Goal: Task Accomplishment & Management: Manage account settings

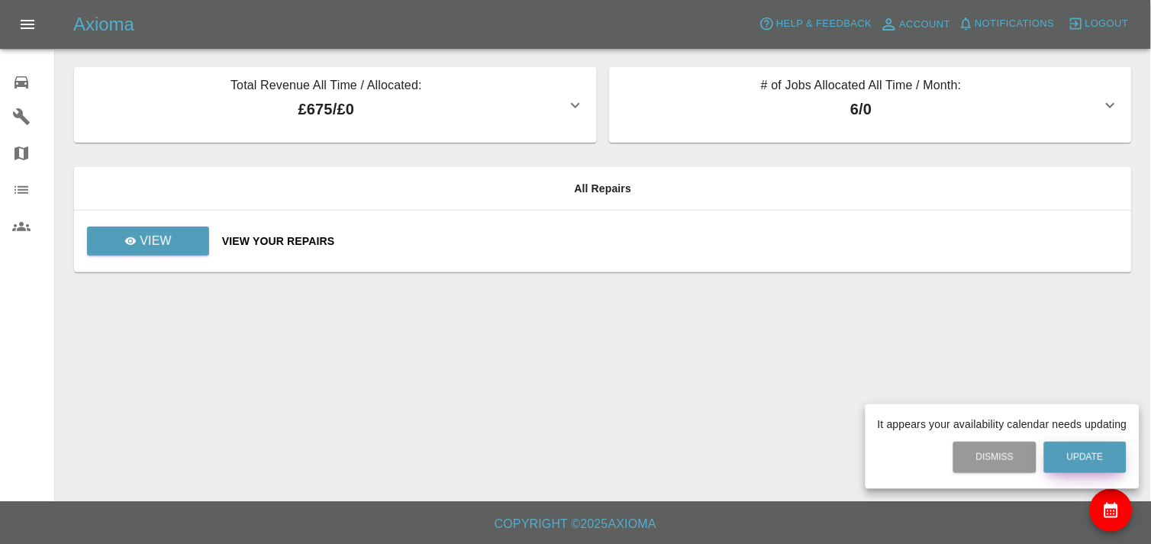
click at [1095, 460] on button "Update" at bounding box center [1085, 457] width 82 height 31
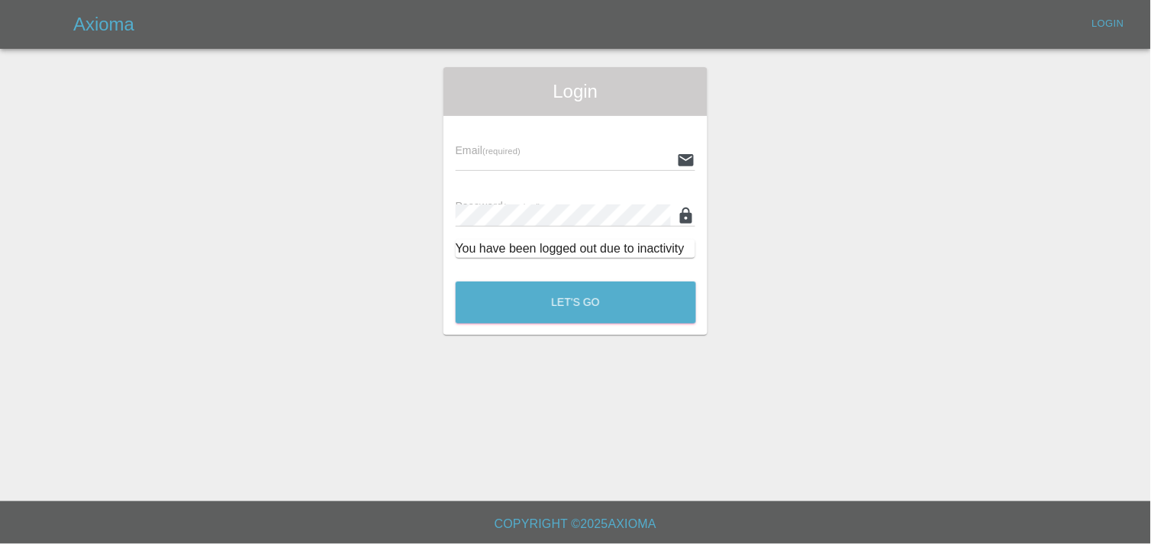
type input "[EMAIL_ADDRESS][DOMAIN_NAME]"
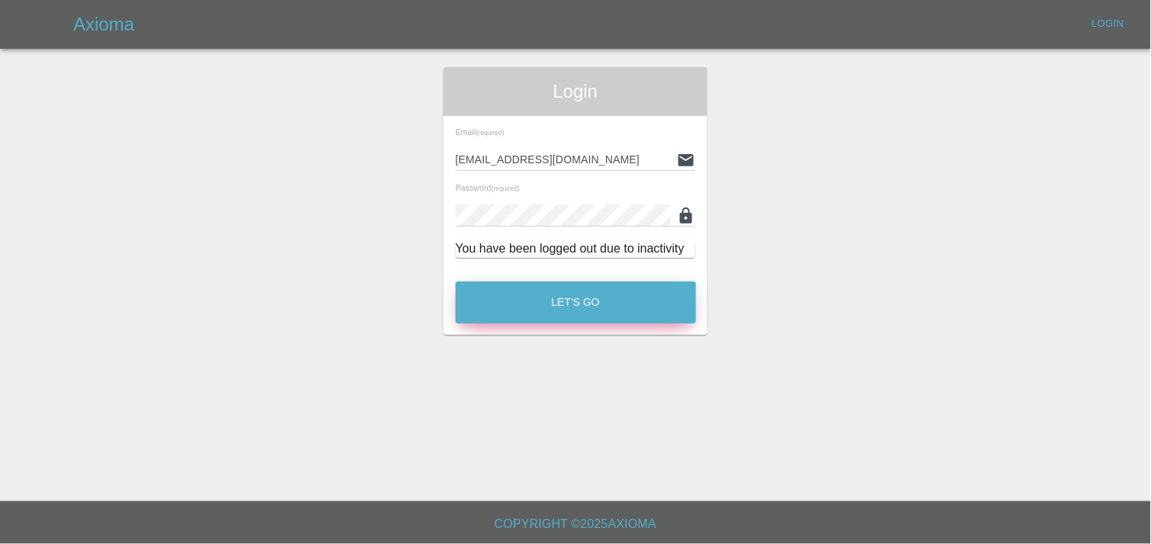
drag, startPoint x: 562, startPoint y: 306, endPoint x: 494, endPoint y: 304, distance: 68.0
click at [494, 304] on button "Let's Go" at bounding box center [576, 303] width 240 height 42
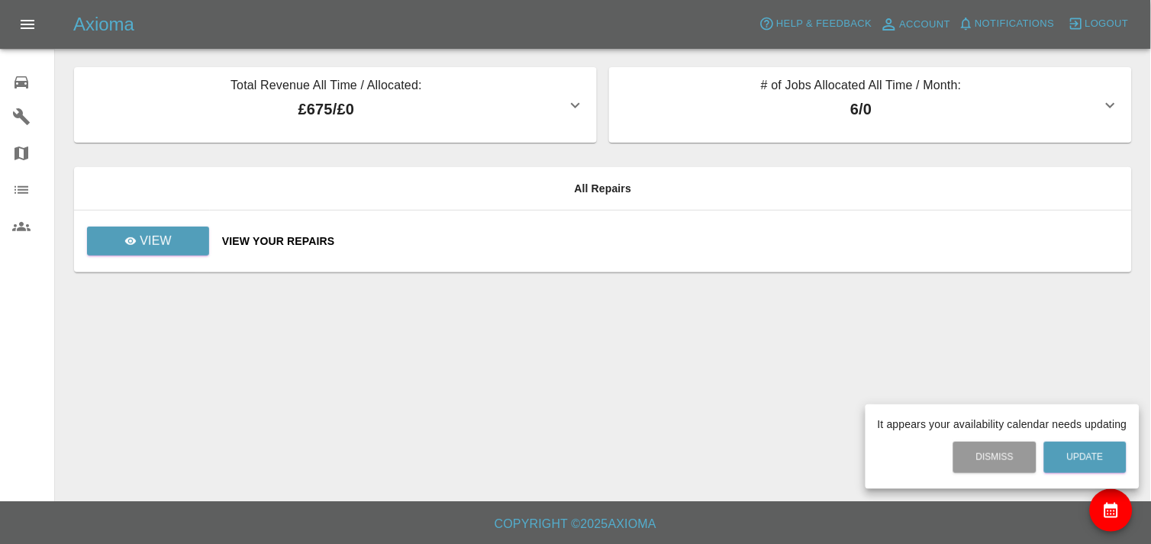
click at [579, 331] on div at bounding box center [575, 272] width 1151 height 544
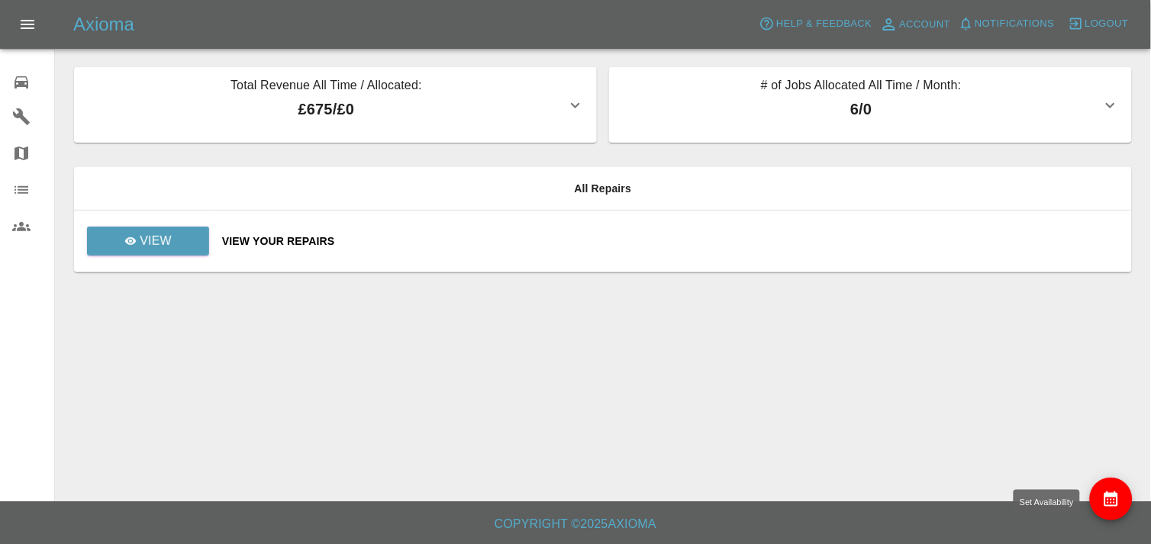
click at [1107, 505] on icon "availability" at bounding box center [1111, 499] width 18 height 18
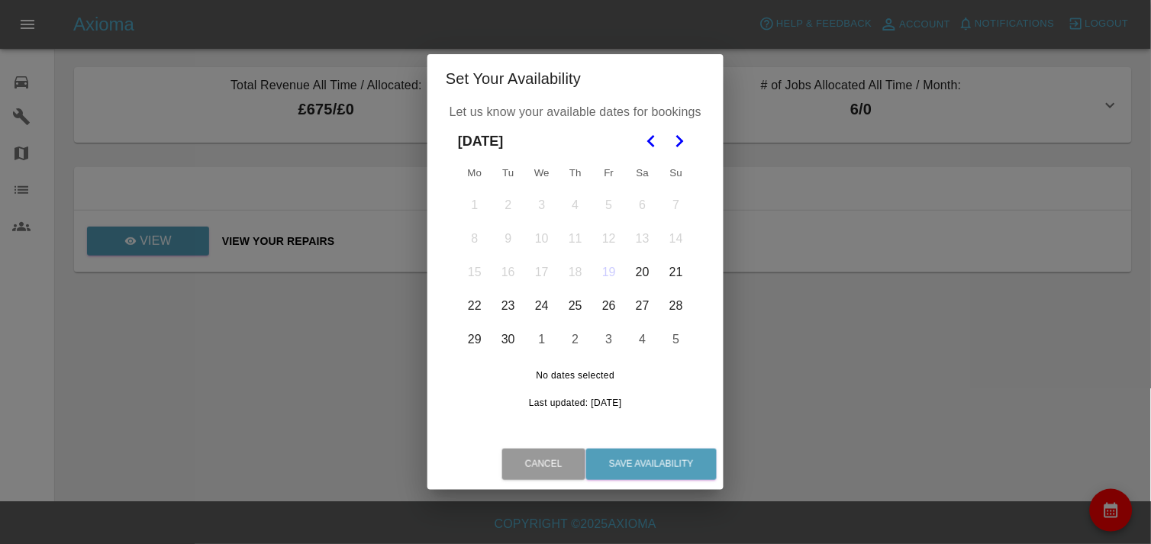
click at [476, 340] on button "29" at bounding box center [475, 340] width 32 height 32
click at [509, 339] on button "30" at bounding box center [508, 340] width 32 height 32
click at [679, 133] on icon "Go to the Next Month" at bounding box center [679, 141] width 18 height 18
click at [545, 205] on button "1" at bounding box center [542, 205] width 32 height 32
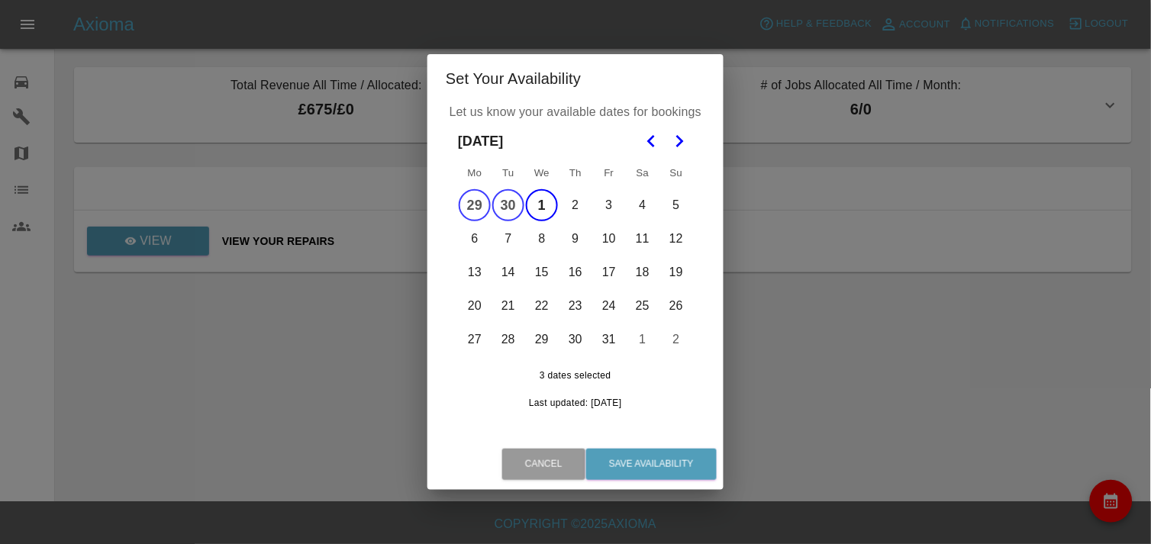
click at [550, 205] on button "1" at bounding box center [542, 205] width 32 height 32
click at [481, 235] on button "6" at bounding box center [475, 239] width 32 height 32
click at [504, 242] on button "7" at bounding box center [508, 239] width 32 height 32
click at [544, 234] on button "8" at bounding box center [542, 239] width 32 height 32
click at [579, 240] on button "9" at bounding box center [575, 239] width 32 height 32
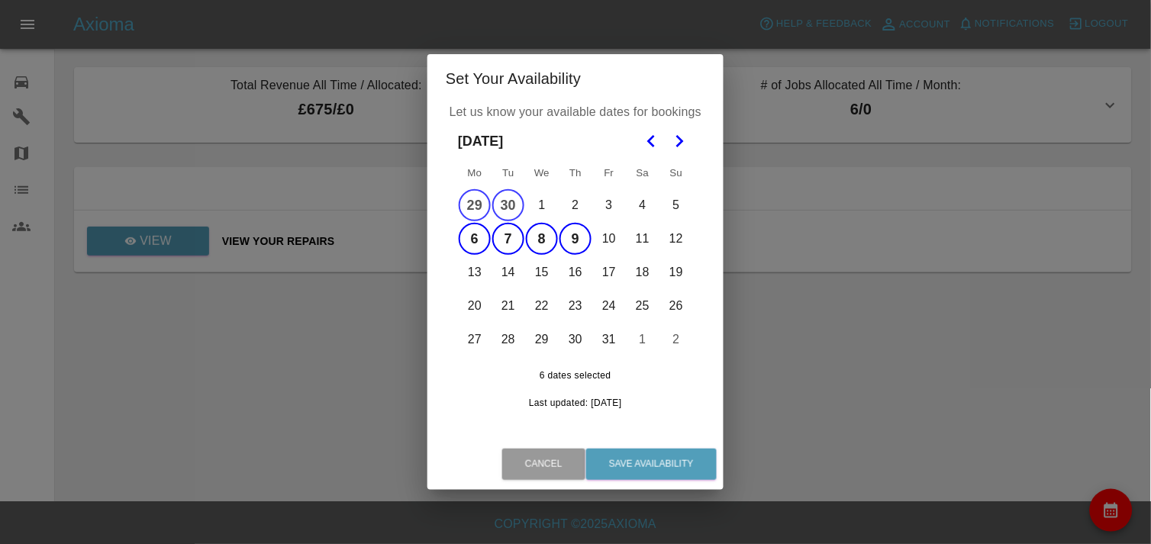
click at [611, 240] on button "10" at bounding box center [609, 239] width 32 height 32
click at [643, 241] on button "11" at bounding box center [643, 239] width 32 height 32
click at [670, 241] on button "12" at bounding box center [676, 239] width 32 height 32
click at [679, 276] on button "19" at bounding box center [676, 272] width 32 height 32
click at [635, 276] on button "18" at bounding box center [643, 272] width 32 height 32
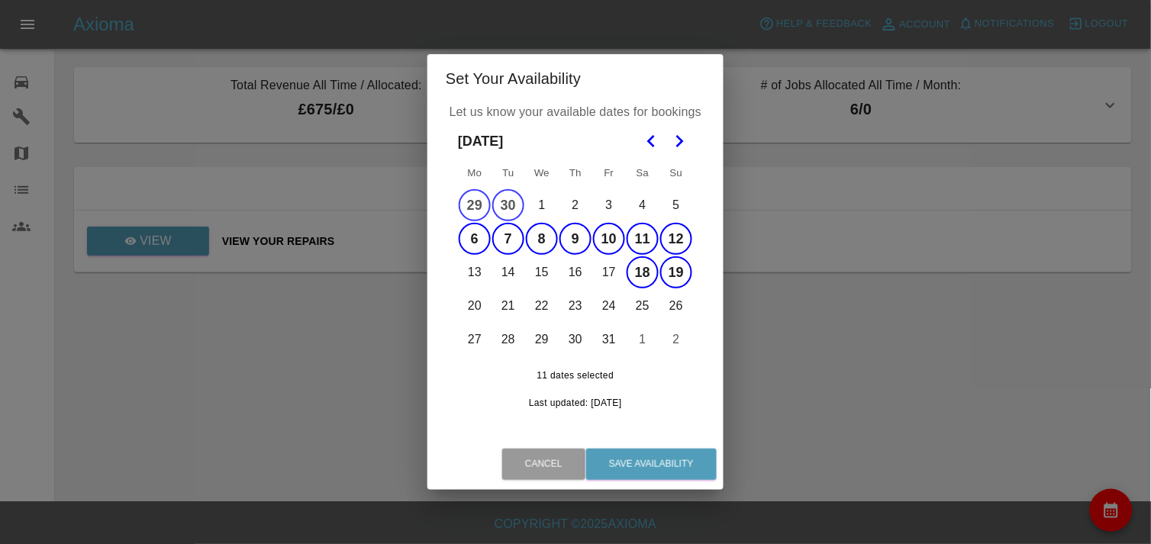
click at [605, 269] on button "17" at bounding box center [609, 272] width 32 height 32
click at [582, 270] on button "16" at bounding box center [575, 272] width 32 height 32
click at [546, 276] on button "15" at bounding box center [542, 272] width 32 height 32
click at [508, 272] on button "14" at bounding box center [508, 272] width 32 height 32
click at [472, 271] on button "13" at bounding box center [475, 272] width 32 height 32
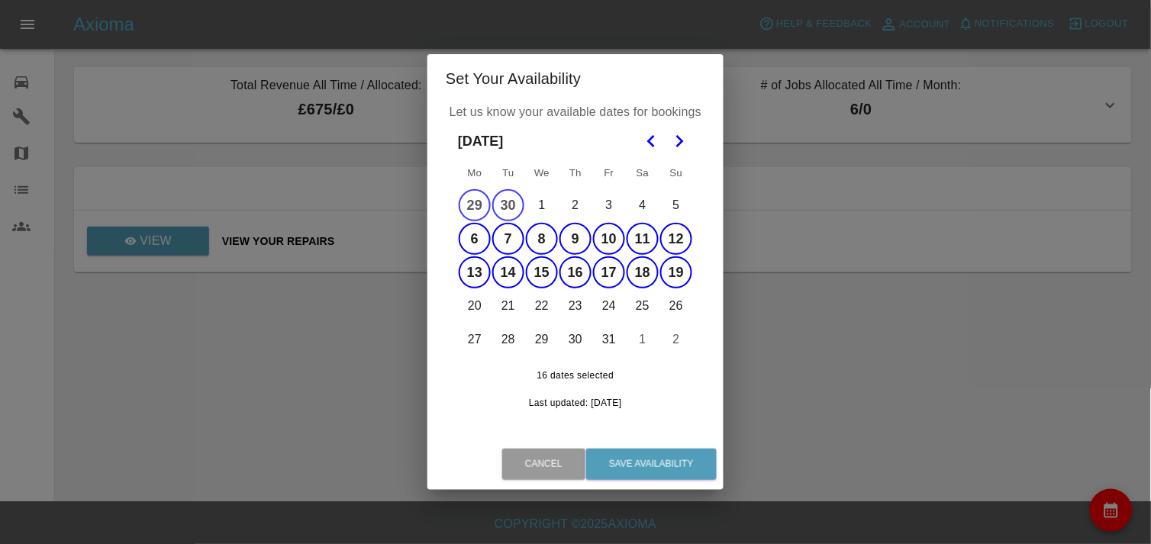
click at [476, 308] on button "20" at bounding box center [475, 306] width 32 height 32
click at [523, 305] on button "21" at bounding box center [508, 306] width 32 height 32
click at [543, 301] on button "22" at bounding box center [542, 306] width 32 height 32
click at [595, 311] on button "24" at bounding box center [609, 306] width 32 height 32
click at [641, 309] on button "25" at bounding box center [643, 306] width 32 height 32
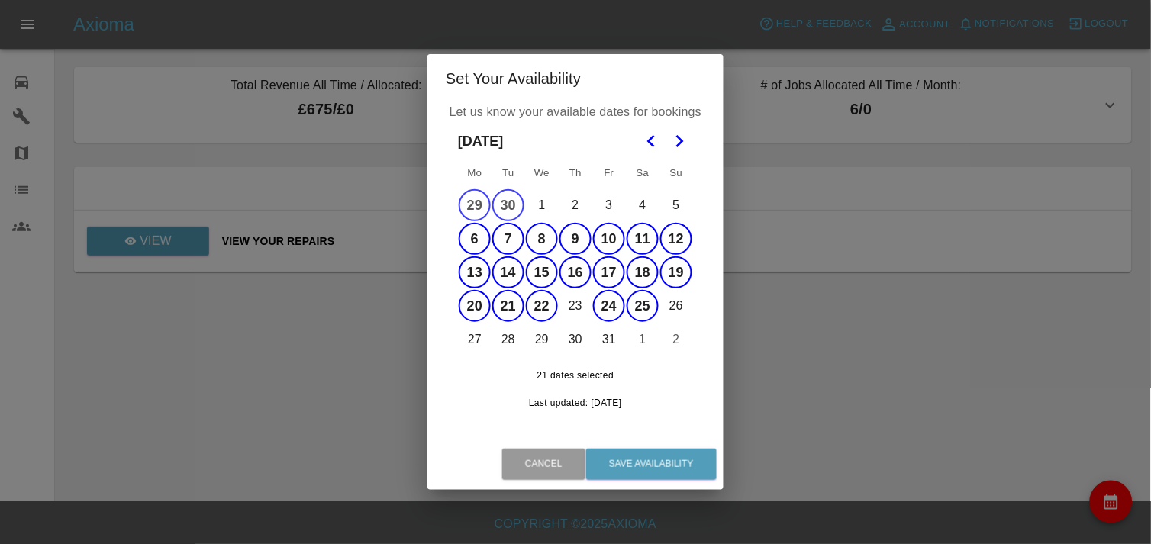
click at [676, 311] on button "26" at bounding box center [676, 306] width 32 height 32
click at [576, 308] on button "23" at bounding box center [575, 306] width 32 height 32
click at [638, 234] on button "11" at bounding box center [643, 239] width 32 height 32
click at [635, 284] on button "18" at bounding box center [643, 272] width 32 height 32
click at [641, 299] on button "25" at bounding box center [643, 306] width 32 height 32
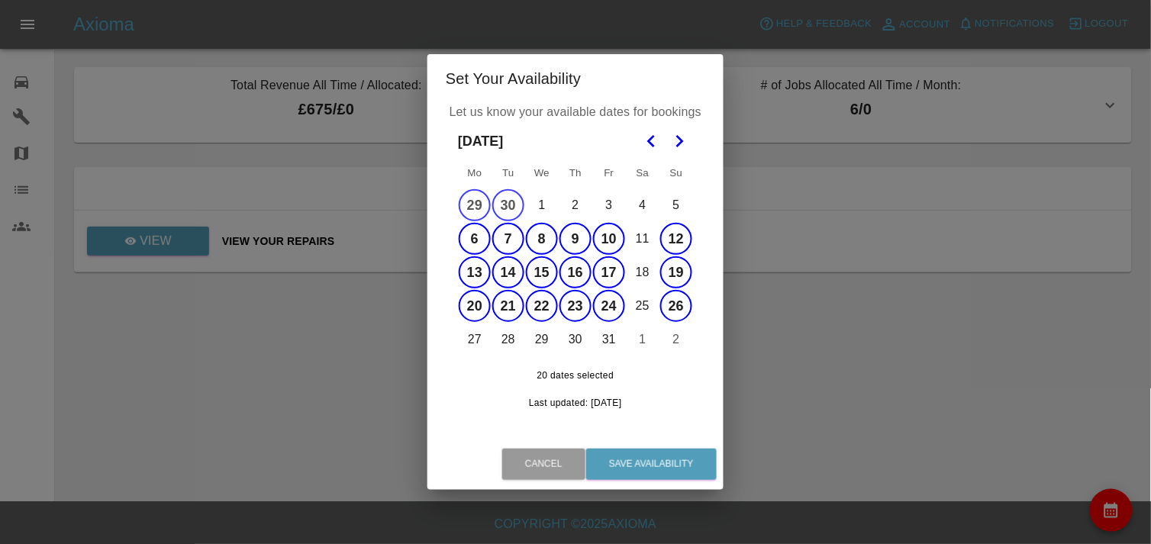
click at [669, 300] on button "26" at bounding box center [676, 306] width 32 height 32
click at [675, 256] on button "19" at bounding box center [676, 272] width 32 height 32
click at [676, 242] on button "12" at bounding box center [676, 239] width 32 height 32
click at [613, 337] on button "31" at bounding box center [609, 340] width 32 height 32
click at [578, 336] on button "30" at bounding box center [575, 340] width 32 height 32
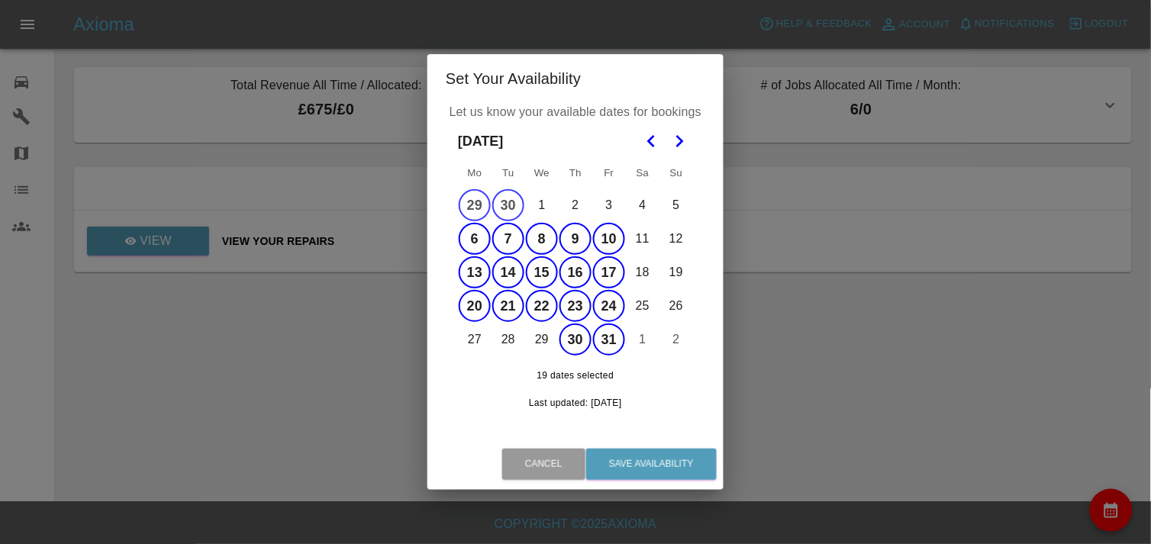
click at [542, 340] on button "29" at bounding box center [542, 340] width 32 height 32
click at [512, 332] on button "28" at bounding box center [508, 340] width 32 height 32
click at [475, 343] on button "27" at bounding box center [475, 340] width 32 height 32
click at [678, 142] on icon "Go to the Next Month" at bounding box center [679, 141] width 18 height 18
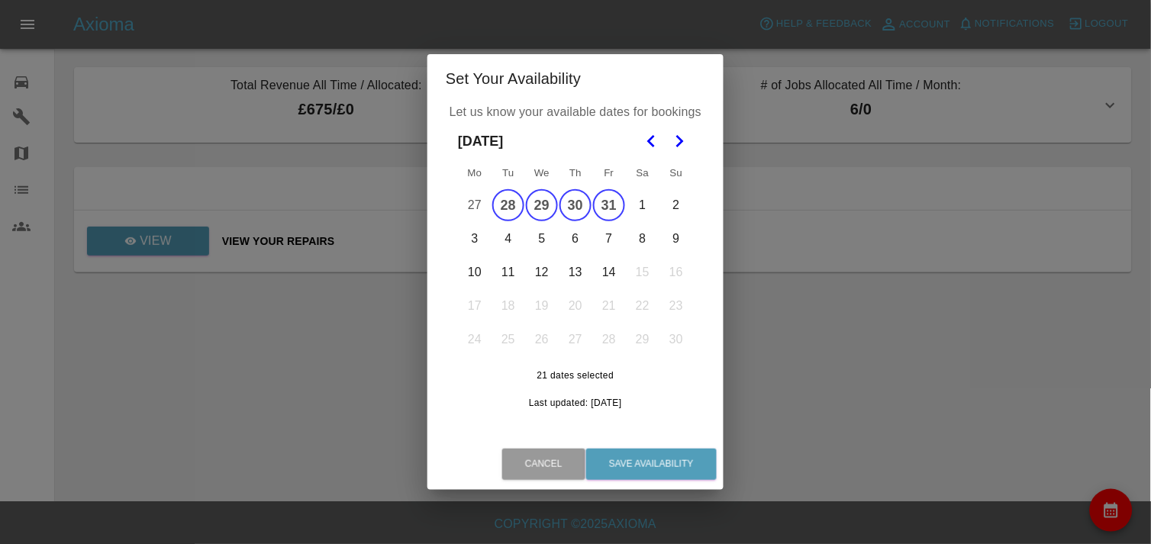
click at [476, 238] on button "3" at bounding box center [475, 239] width 32 height 32
click at [479, 203] on button "27" at bounding box center [475, 205] width 32 height 32
click at [511, 241] on button "4" at bounding box center [508, 239] width 32 height 32
click at [555, 238] on button "5" at bounding box center [542, 239] width 32 height 32
click at [585, 239] on button "6" at bounding box center [575, 239] width 32 height 32
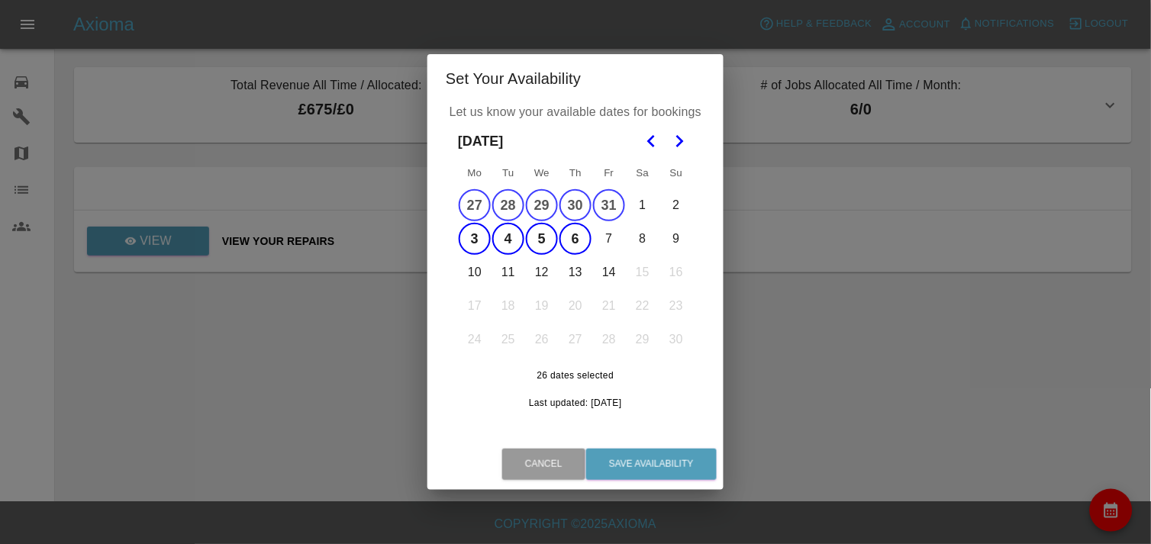
click at [609, 238] on button "7" at bounding box center [609, 239] width 32 height 32
click at [608, 273] on button "14" at bounding box center [609, 272] width 32 height 32
click at [572, 272] on button "13" at bounding box center [575, 272] width 32 height 32
click at [543, 278] on button "12" at bounding box center [542, 272] width 32 height 32
click at [498, 278] on button "11" at bounding box center [508, 272] width 32 height 32
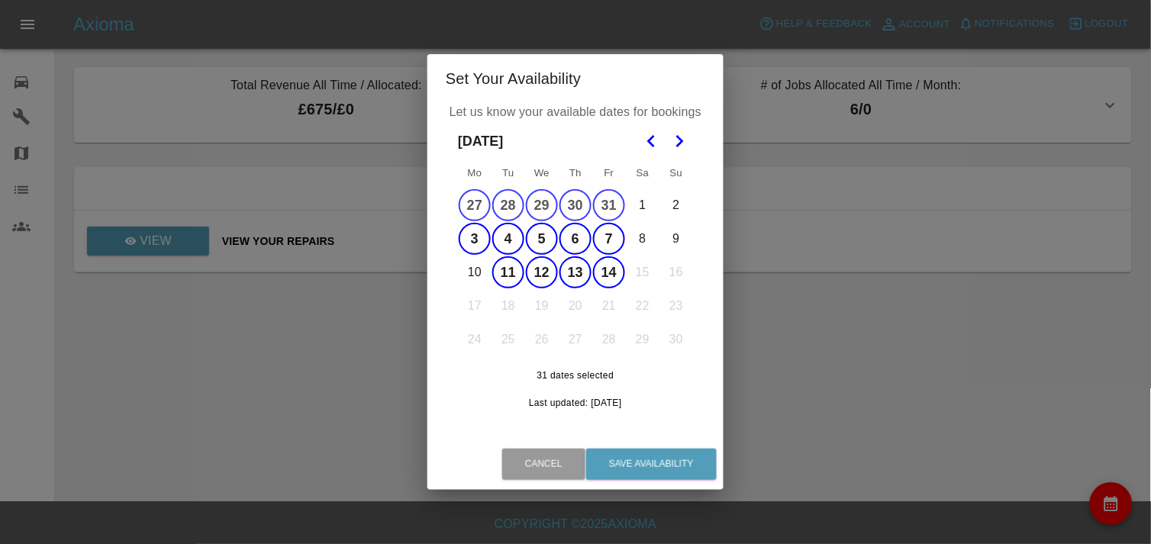
click at [474, 272] on button "10" at bounding box center [475, 272] width 32 height 32
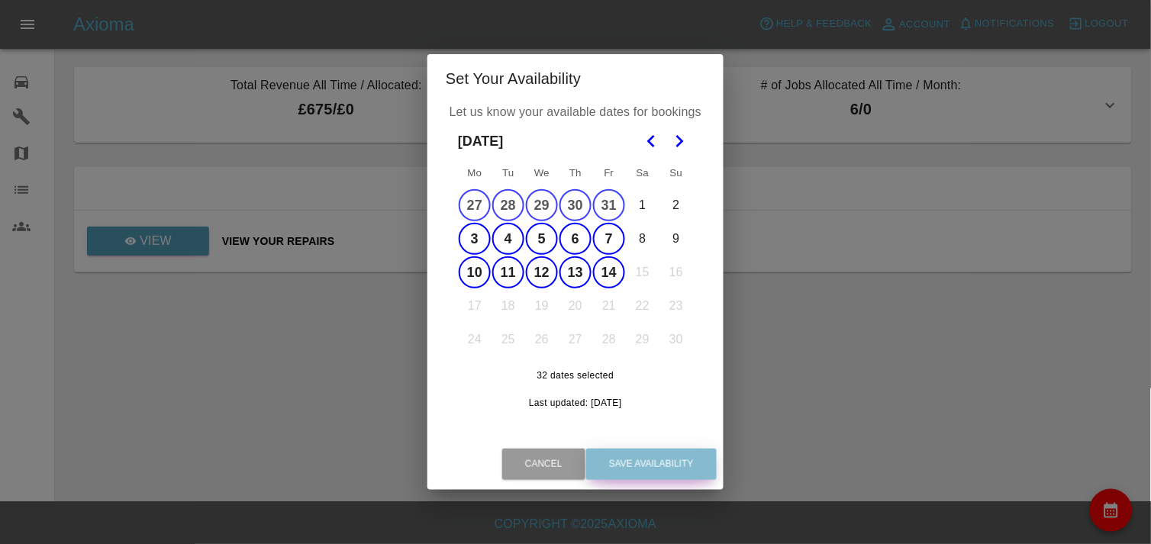
click at [660, 456] on button "Save Availability" at bounding box center [651, 464] width 131 height 31
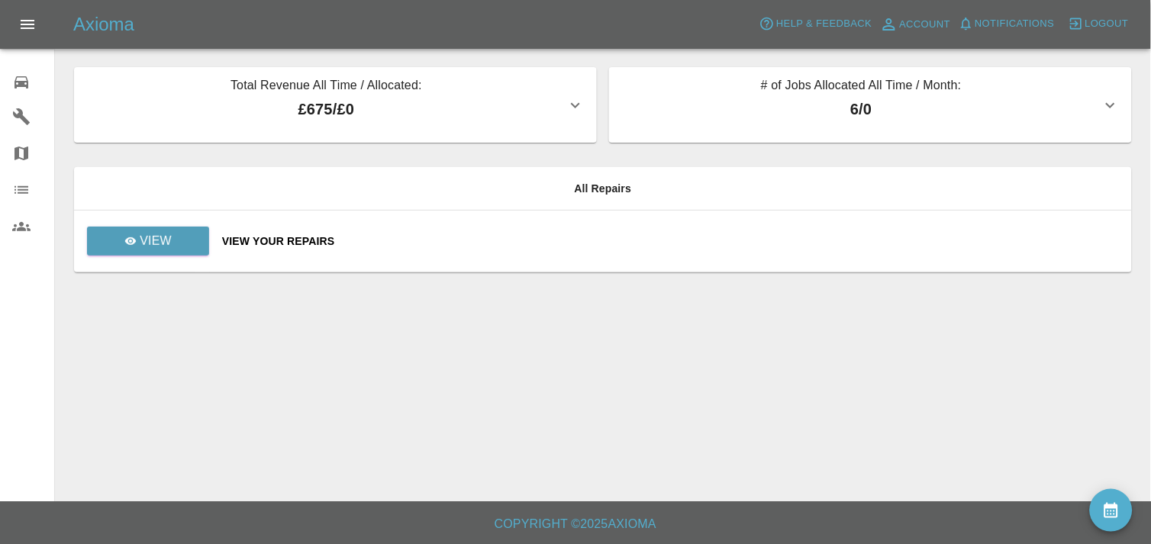
click at [660, 456] on main "Total Revenue All Time / Allocated: £675 / £0 The Gunman [GEOGRAPHIC_DATA] : £6…" at bounding box center [575, 250] width 1151 height 501
click at [17, 78] on icon at bounding box center [21, 82] width 18 height 18
click at [23, 123] on icon at bounding box center [21, 117] width 18 height 18
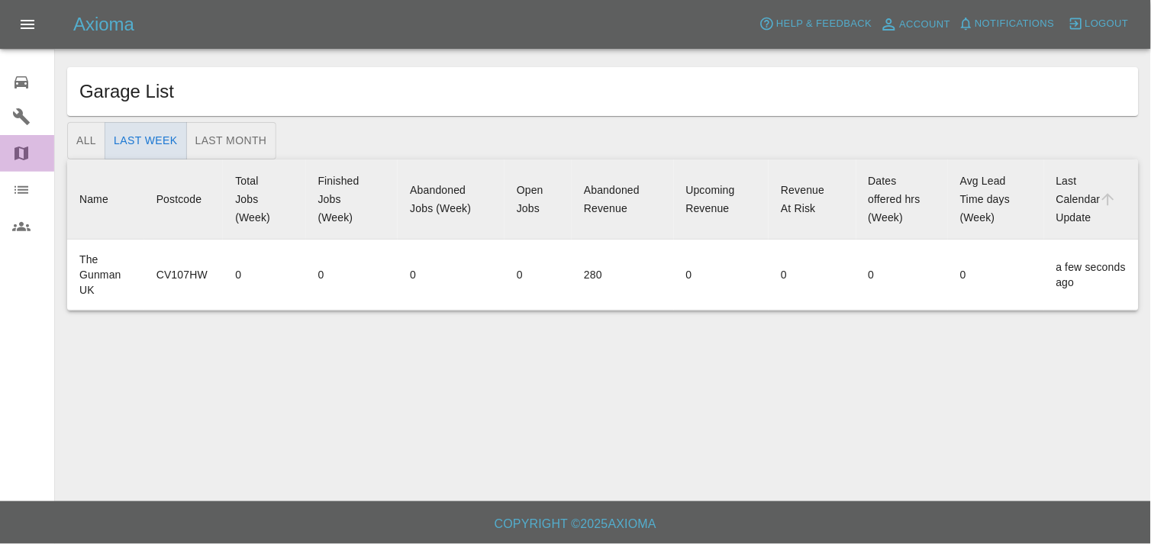
click at [18, 145] on icon at bounding box center [21, 153] width 18 height 18
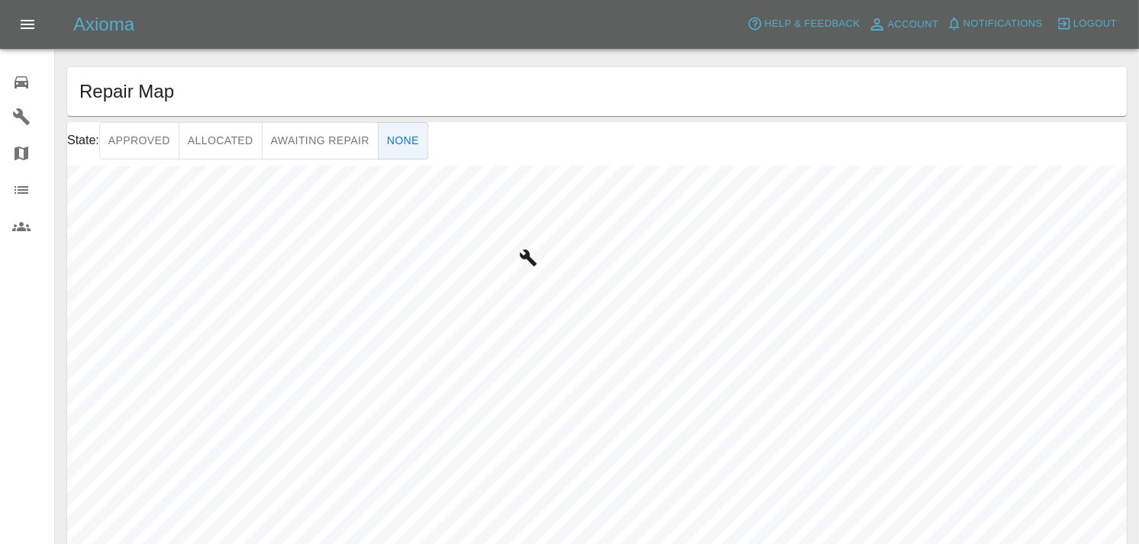
click at [830, 543] on html "Axioma Help & Feedback Account Notifications 0 Logout 0 Repair home Garages Map…" at bounding box center [569, 331] width 1139 height 662
click at [321, 136] on button "Awaiting Repair" at bounding box center [320, 140] width 117 height 37
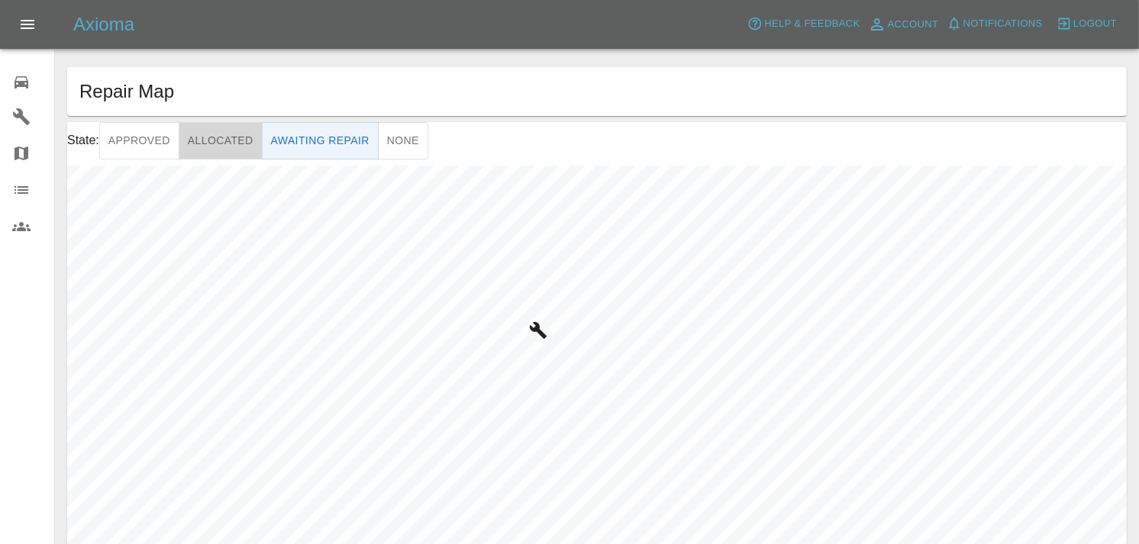
click at [214, 139] on button "Allocated" at bounding box center [221, 140] width 84 height 37
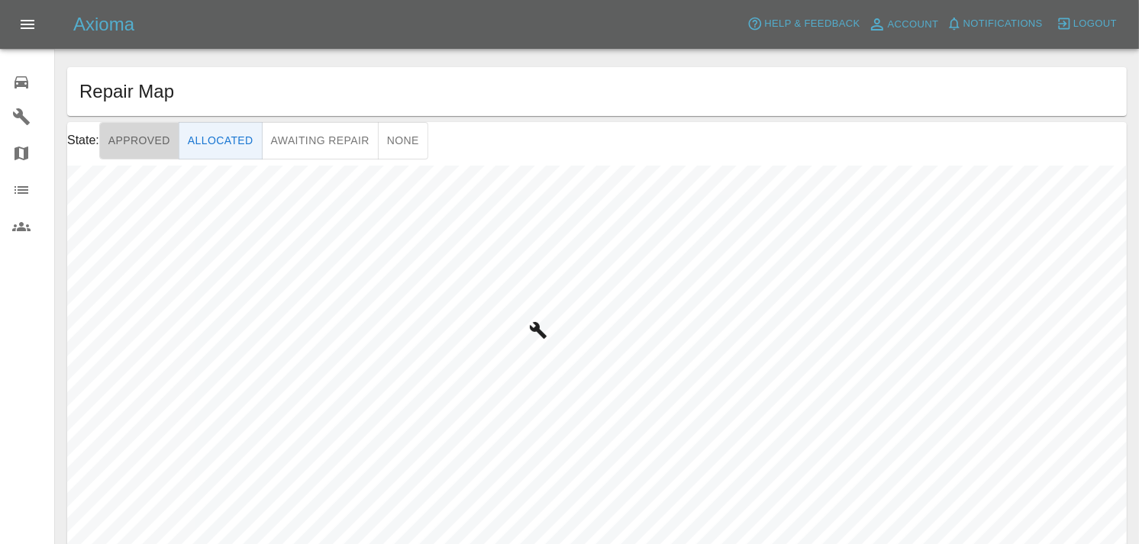
click at [145, 143] on button "Approved" at bounding box center [139, 140] width 80 height 37
click at [20, 227] on icon at bounding box center [21, 226] width 18 height 9
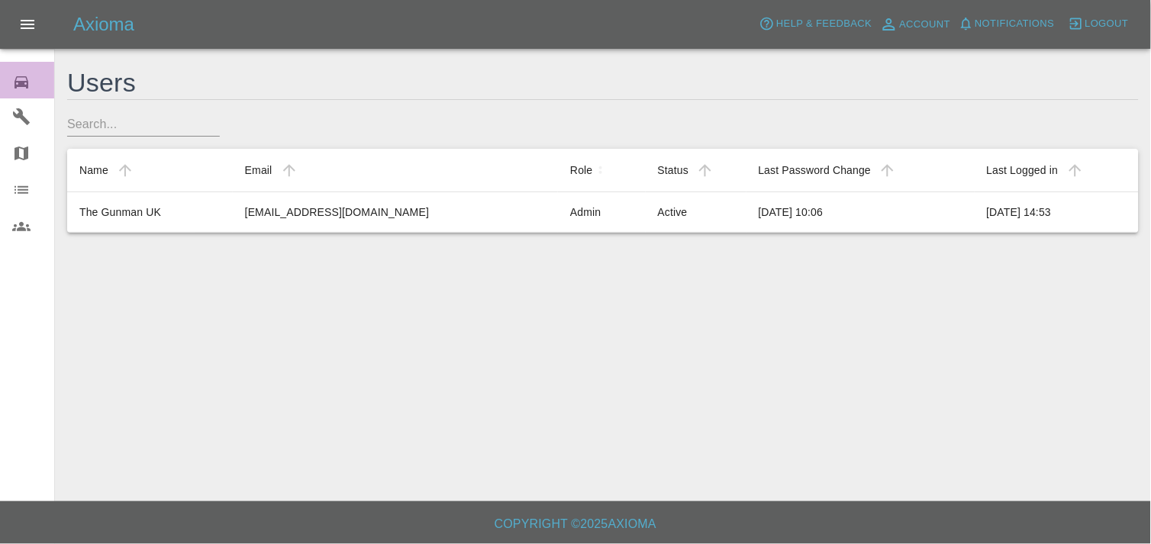
click at [18, 77] on icon at bounding box center [21, 82] width 18 height 18
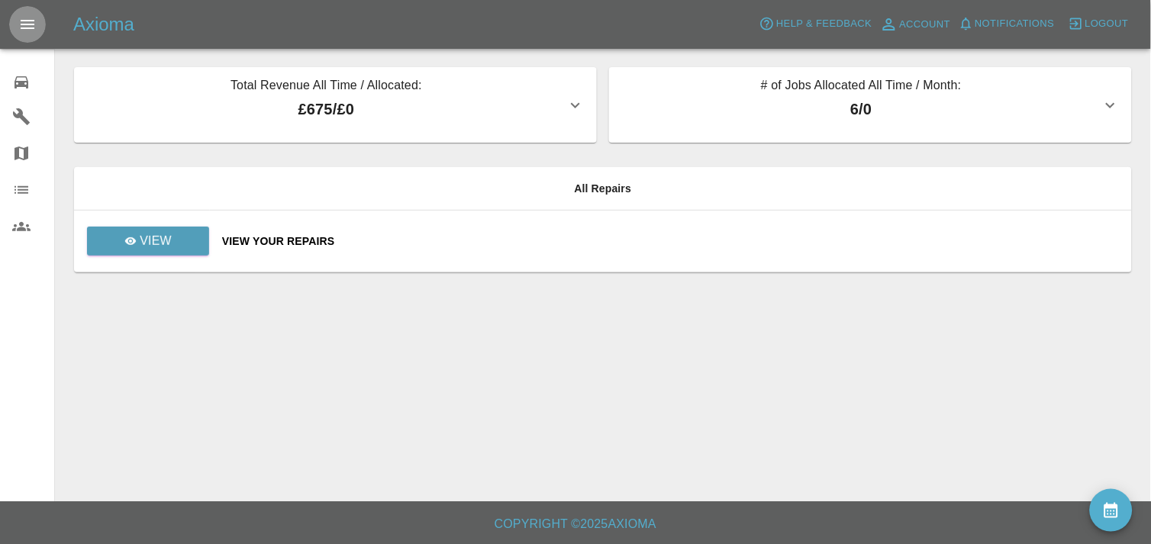
click at [24, 27] on icon "Open drawer" at bounding box center [28, 24] width 14 height 9
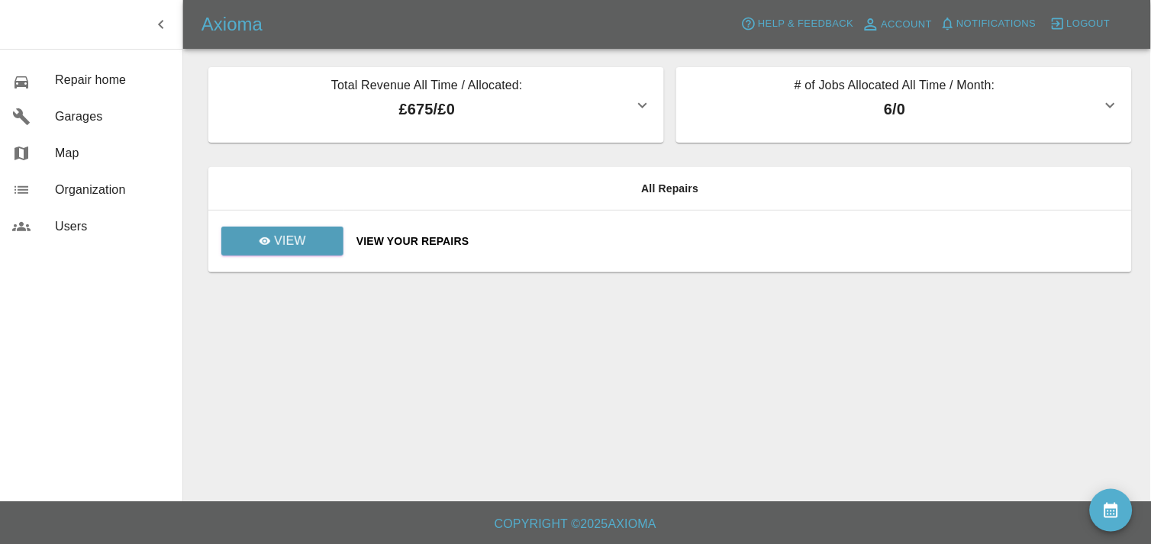
click at [164, 24] on icon "button" at bounding box center [161, 24] width 18 height 18
